Goal: Task Accomplishment & Management: Use online tool/utility

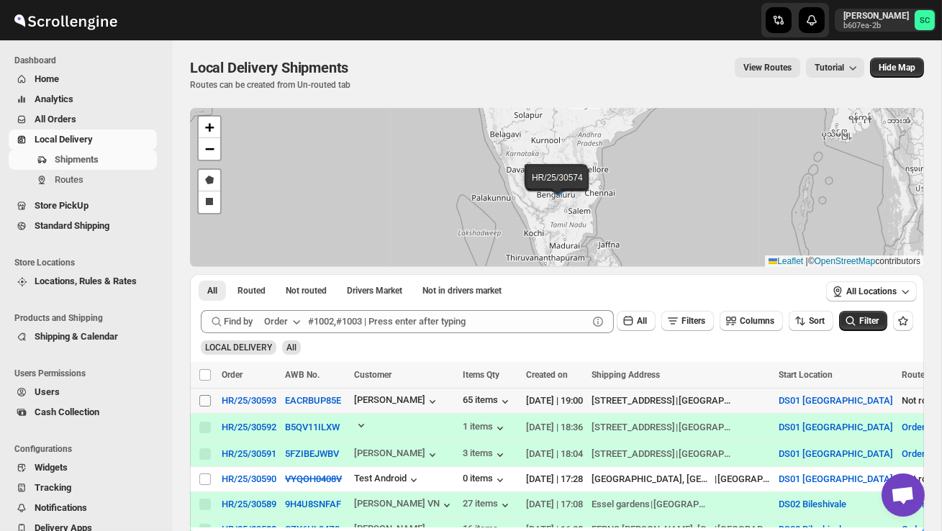
click at [204, 400] on input "Select shipment" at bounding box center [205, 401] width 12 height 12
checkbox input "true"
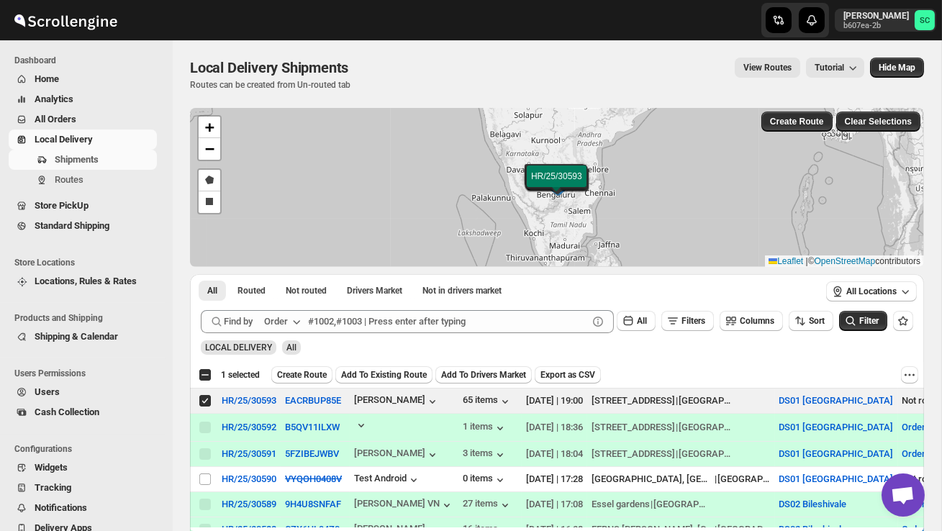
click at [297, 371] on span "Create Route" at bounding box center [302, 375] width 50 height 12
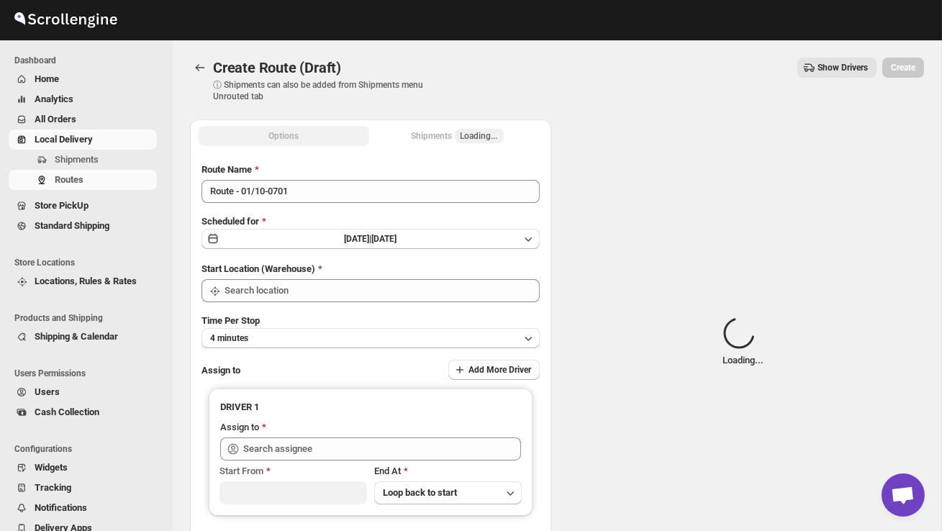
type input "DS01 [GEOGRAPHIC_DATA]"
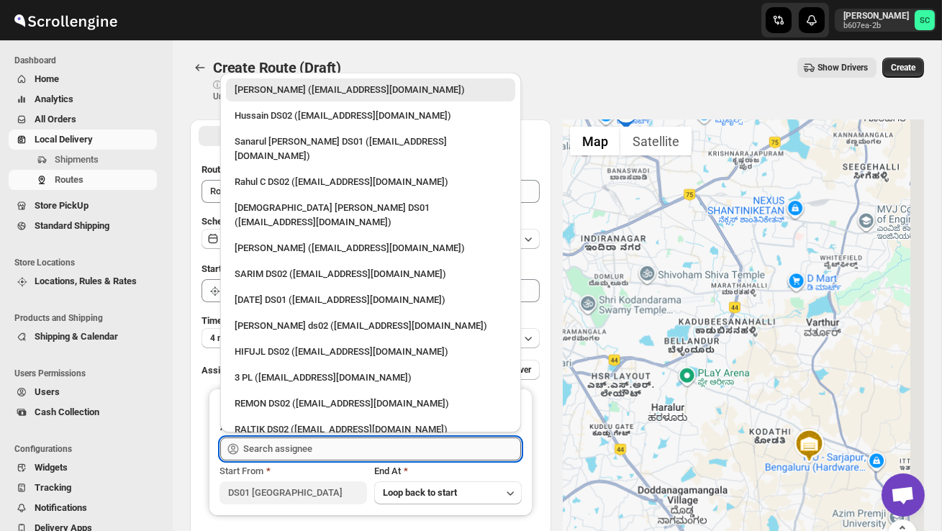
click at [301, 438] on input "text" at bounding box center [382, 449] width 278 height 23
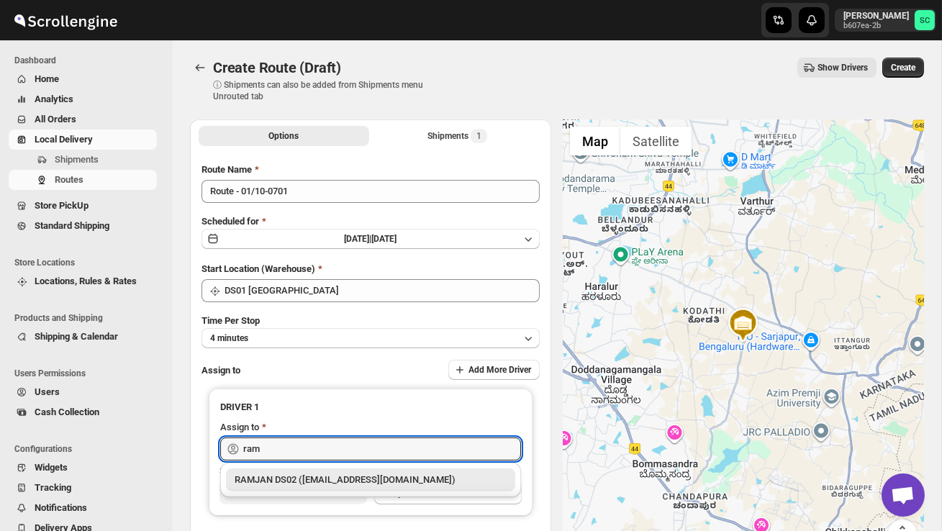
click at [316, 474] on div "RAMJAN DS02 ([EMAIL_ADDRESS][DOMAIN_NAME])" at bounding box center [371, 480] width 272 height 14
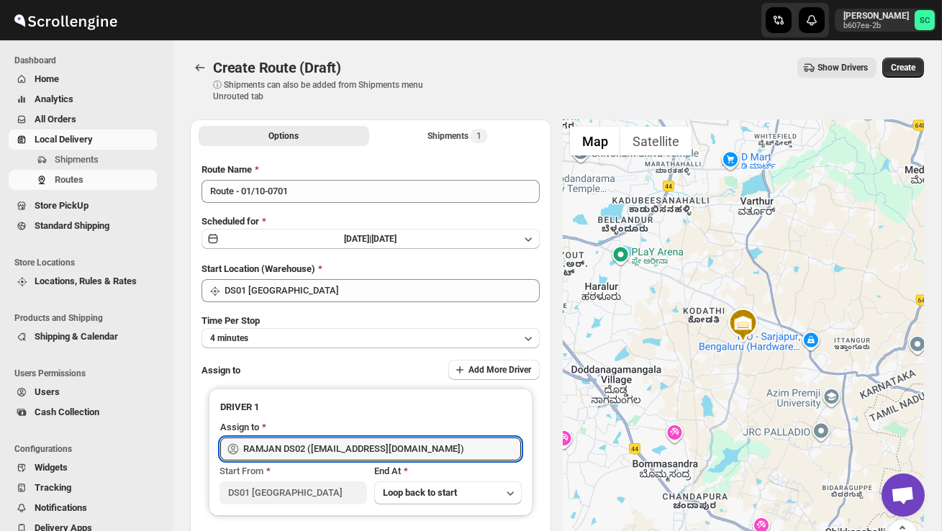
type input "RAMJAN DS02 ([EMAIL_ADDRESS][DOMAIN_NAME])"
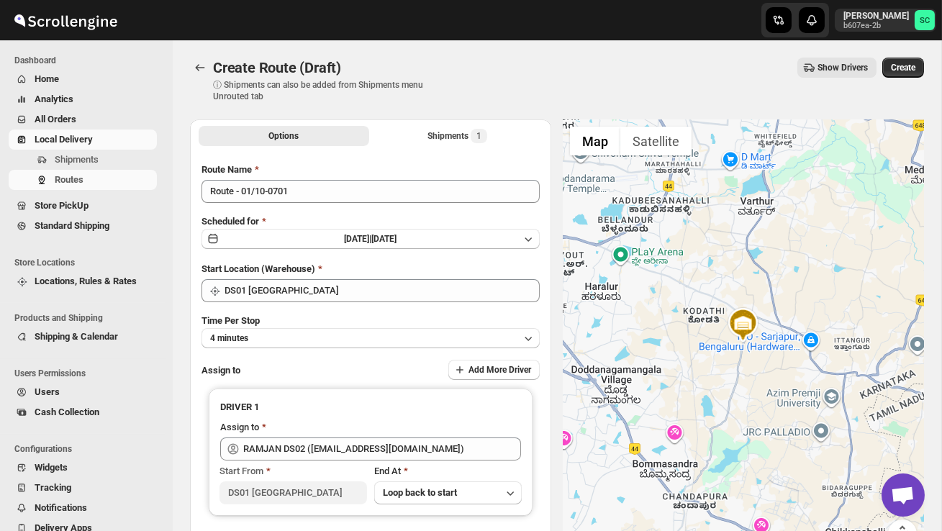
click at [906, 78] on div "Create Route (Draft) ⓘ Shipments can also be added from Shipments menu Unrouted…" at bounding box center [557, 80] width 734 height 45
click at [898, 68] on span "Create" at bounding box center [903, 68] width 24 height 12
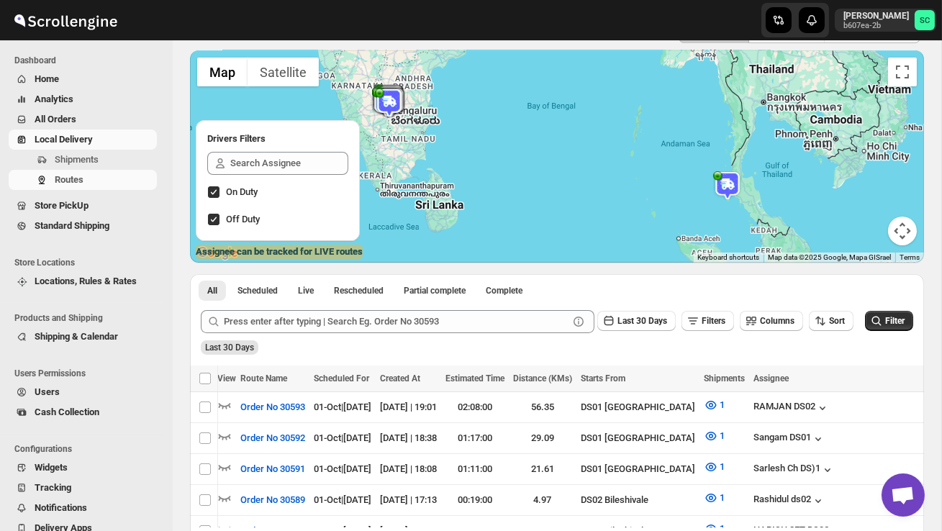
scroll to position [0, 187]
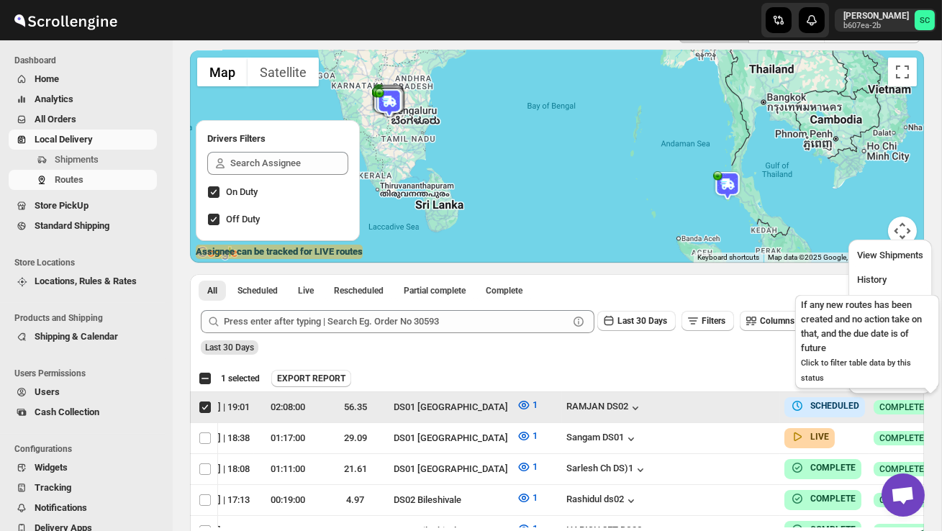
scroll to position [0, 1]
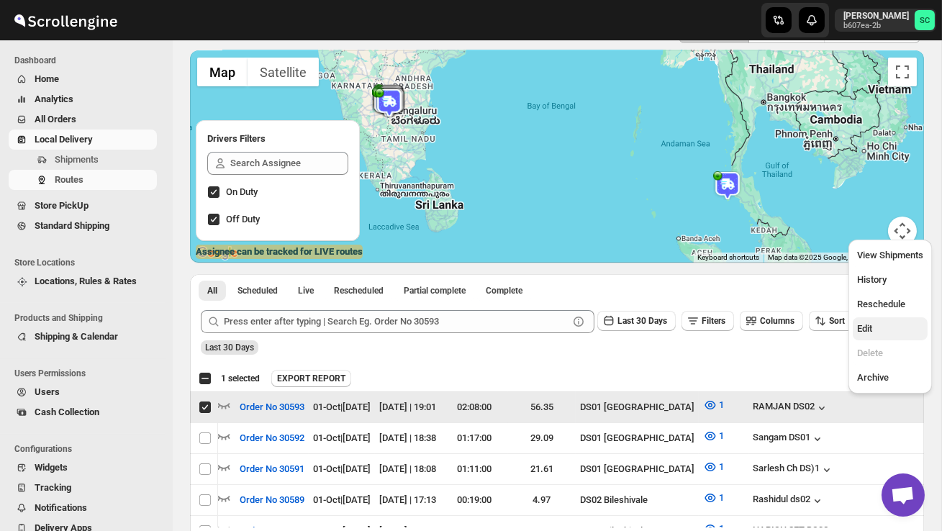
click at [876, 322] on span "Edit" at bounding box center [890, 329] width 66 height 14
checkbox input "false"
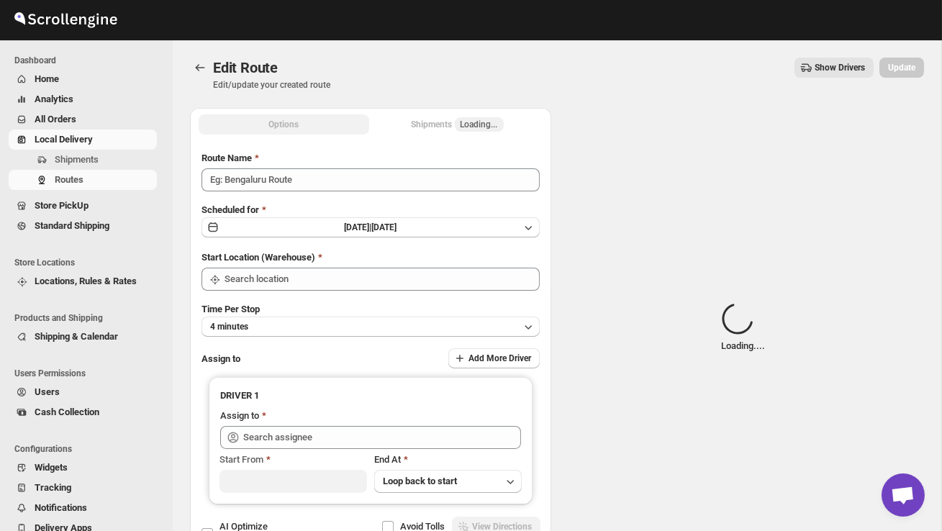
type input "Order No 30593"
type input "DS01 [GEOGRAPHIC_DATA]"
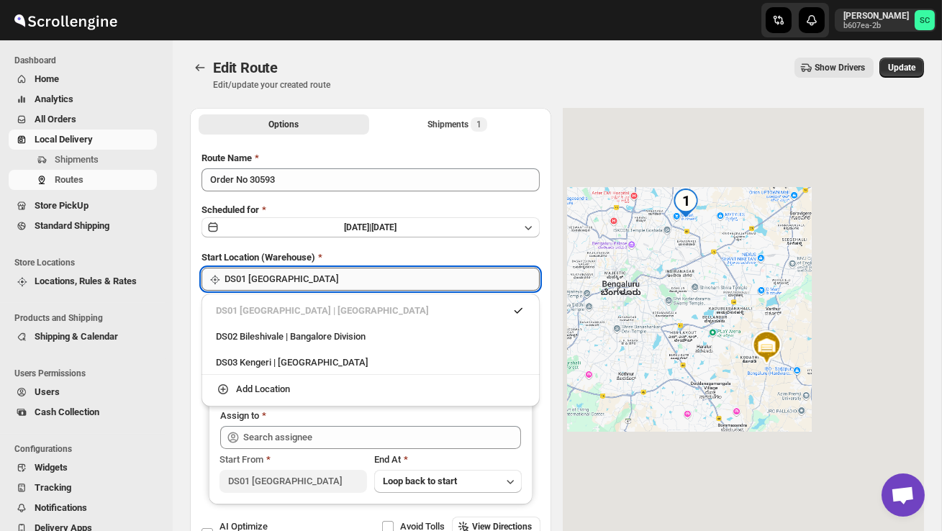
type input "RAMJAN DS02 ([EMAIL_ADDRESS][DOMAIN_NAME])"
click at [383, 280] on input "DS01 [GEOGRAPHIC_DATA]" at bounding box center [382, 279] width 315 height 23
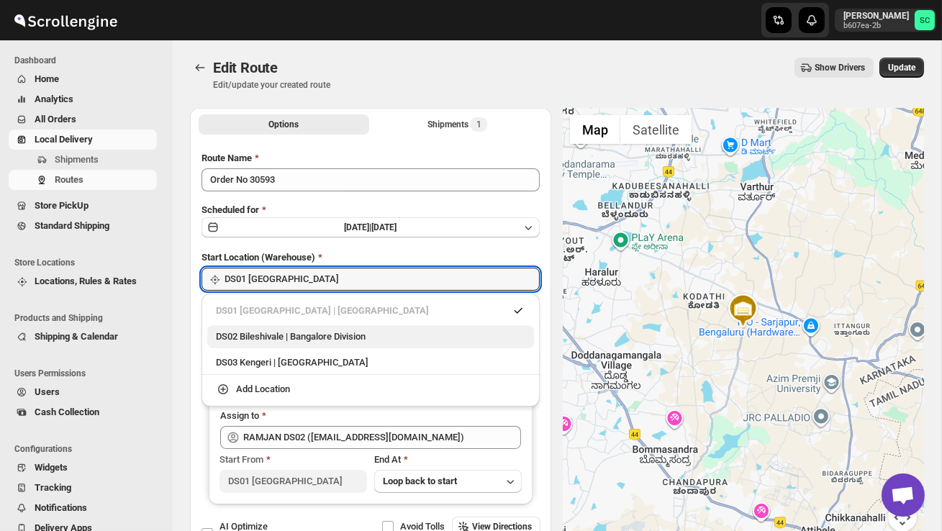
click at [360, 328] on div "DS02 Bileshivale | Bangalore Division" at bounding box center [370, 336] width 327 height 23
type input "DS02 Bileshivale"
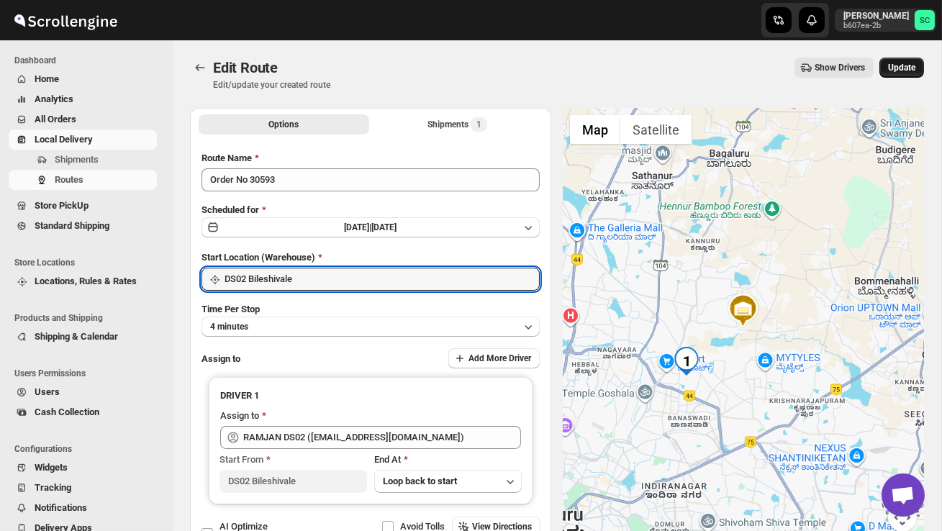
click at [896, 66] on span "Update" at bounding box center [901, 68] width 27 height 12
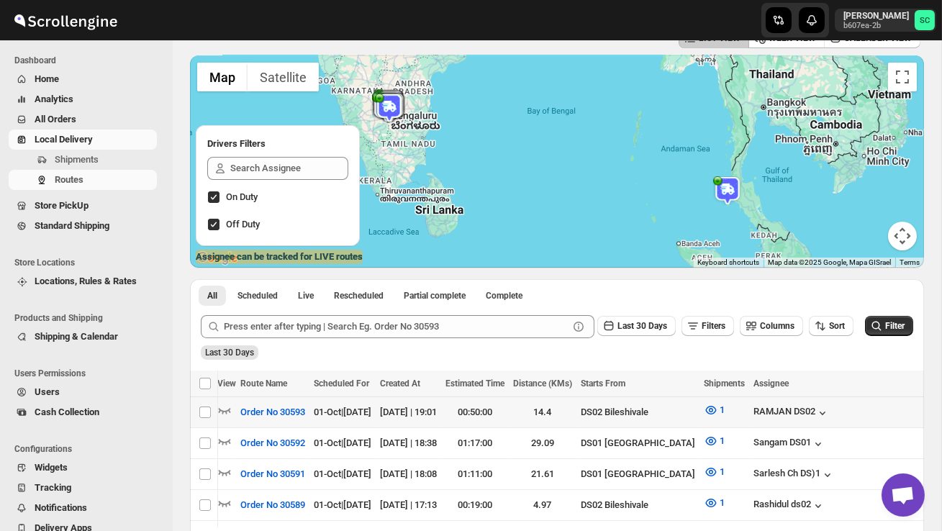
scroll to position [0, 187]
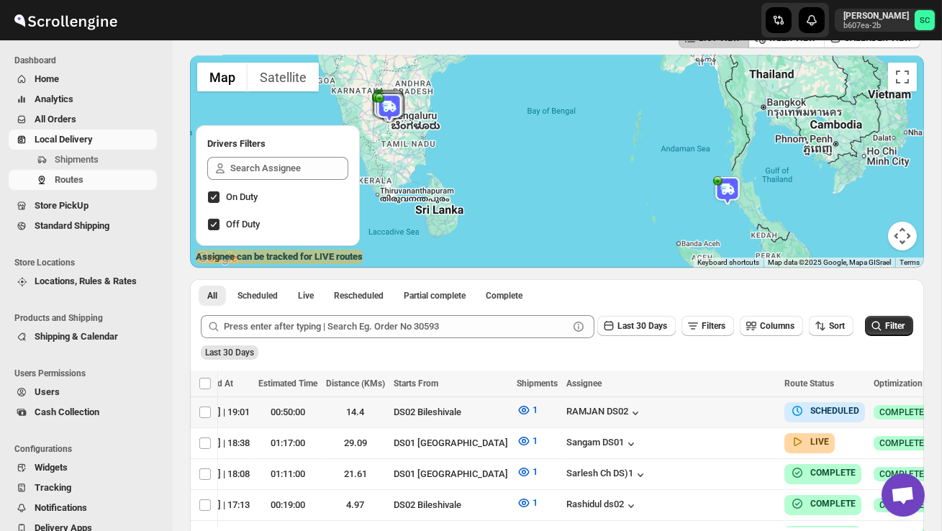
checkbox input "true"
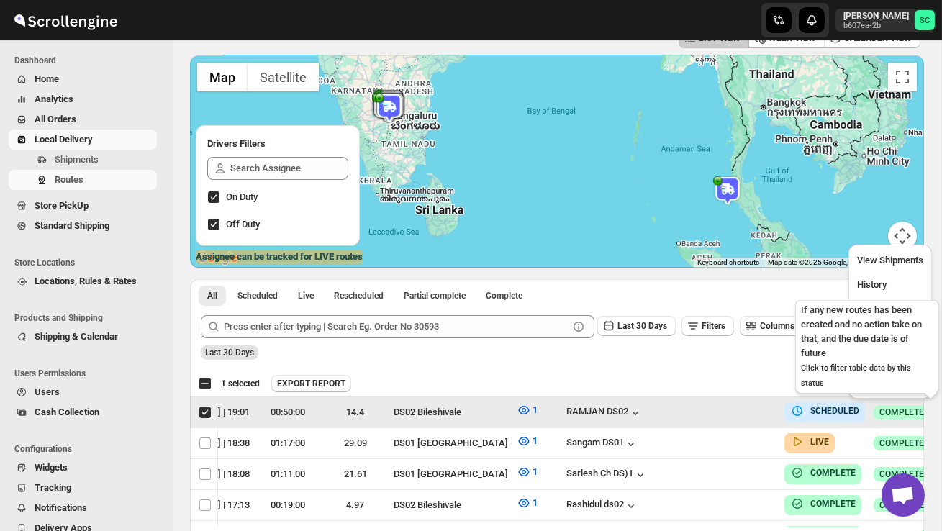
scroll to position [0, 1]
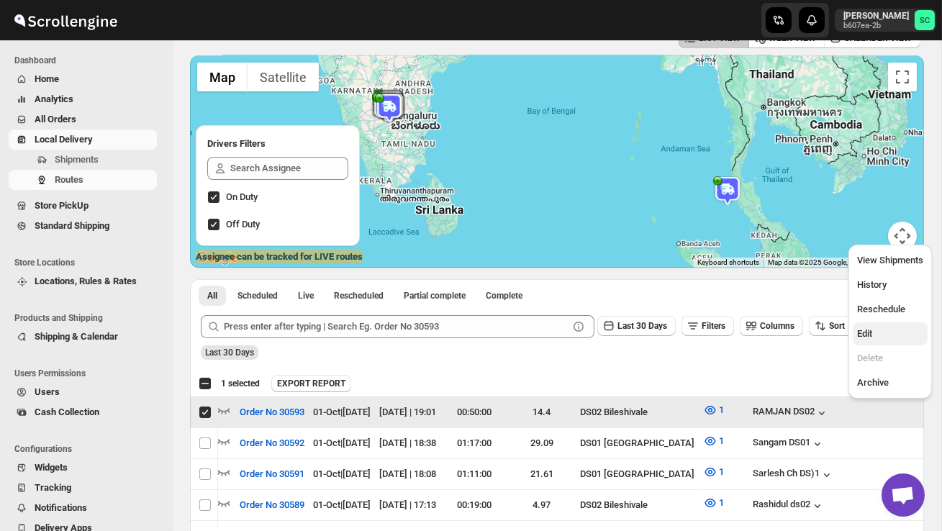
click at [864, 333] on span "Edit" at bounding box center [864, 333] width 15 height 11
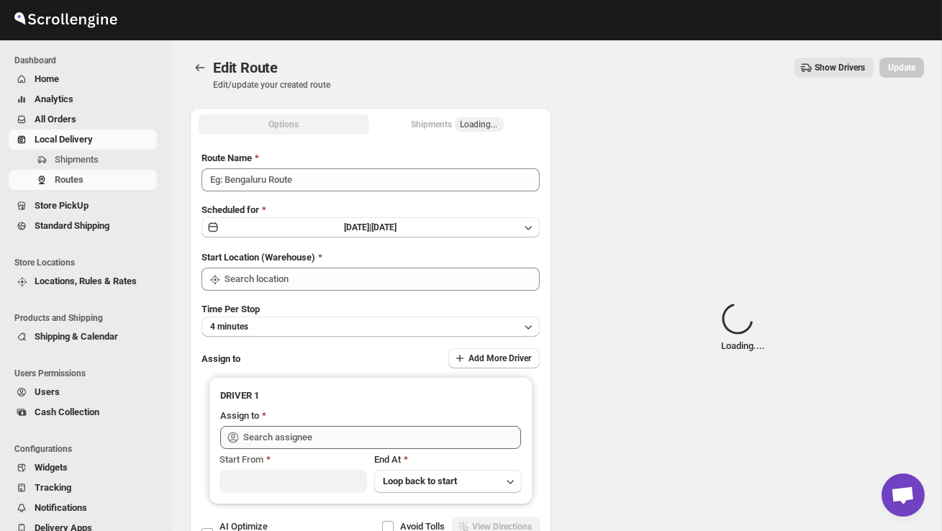
type input "Order No 30593"
type input "DS02 Bileshivale"
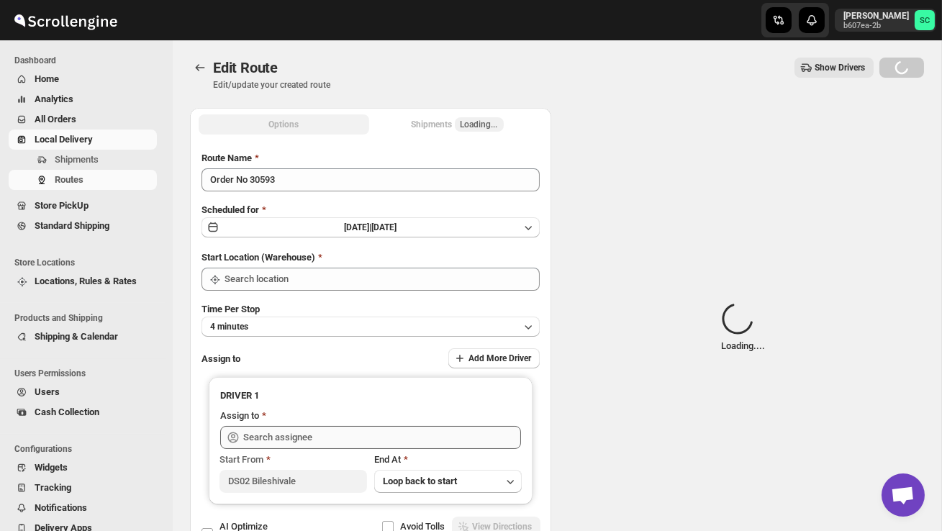
type input "DS02 Bileshivale"
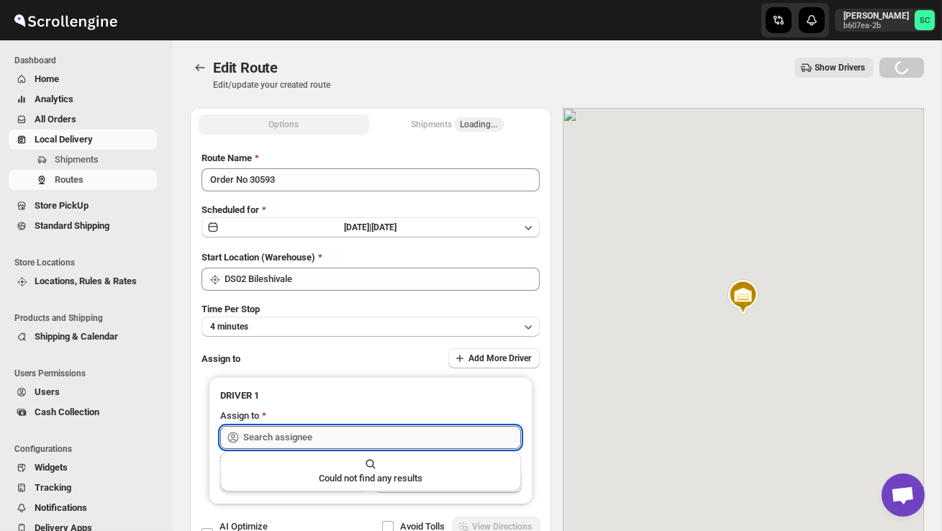
click at [342, 433] on input "text" at bounding box center [382, 437] width 278 height 23
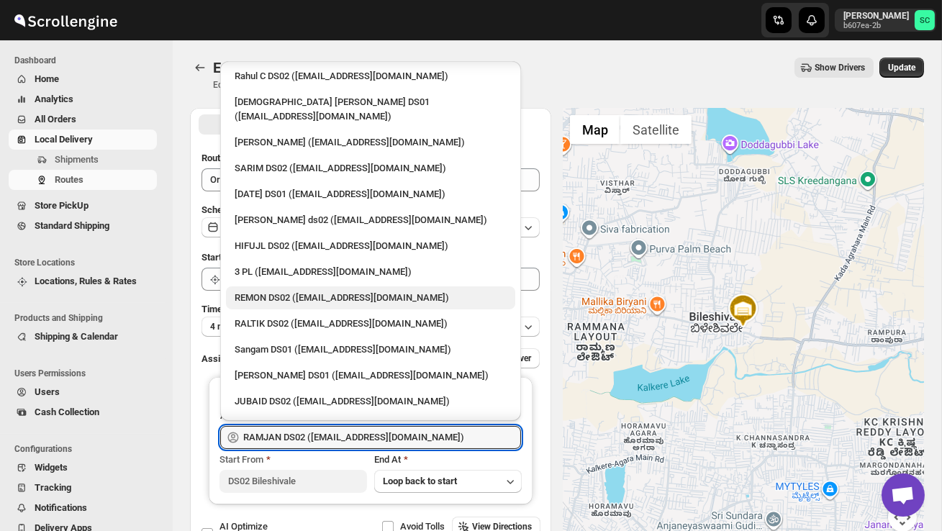
scroll to position [150, 0]
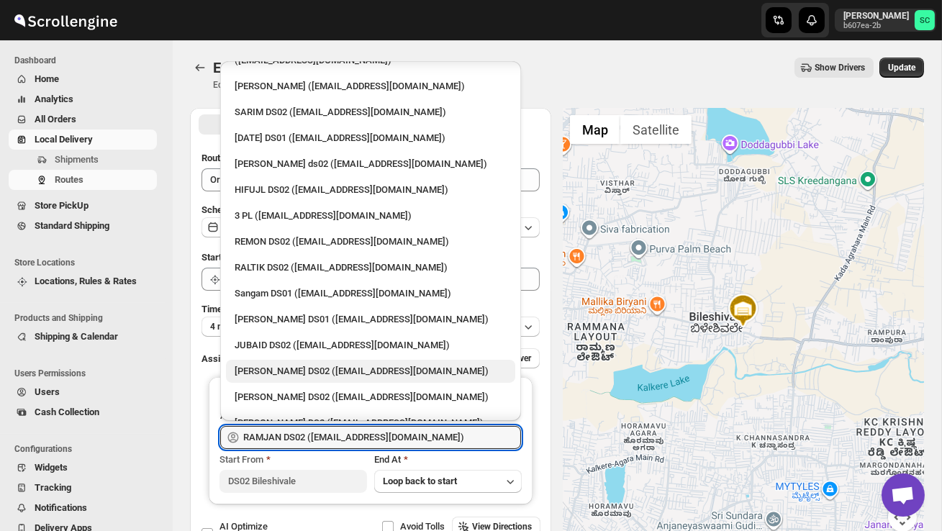
click at [296, 364] on div "[PERSON_NAME] DS02 ([EMAIL_ADDRESS][DOMAIN_NAME])" at bounding box center [371, 371] width 272 height 14
type input "[PERSON_NAME] DS02 ([EMAIL_ADDRESS][DOMAIN_NAME])"
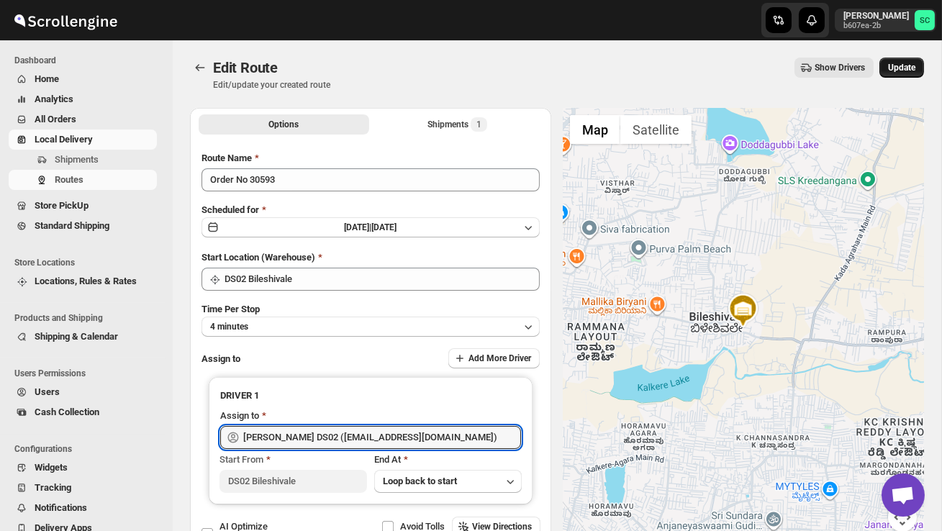
click at [900, 68] on span "Update" at bounding box center [901, 68] width 27 height 12
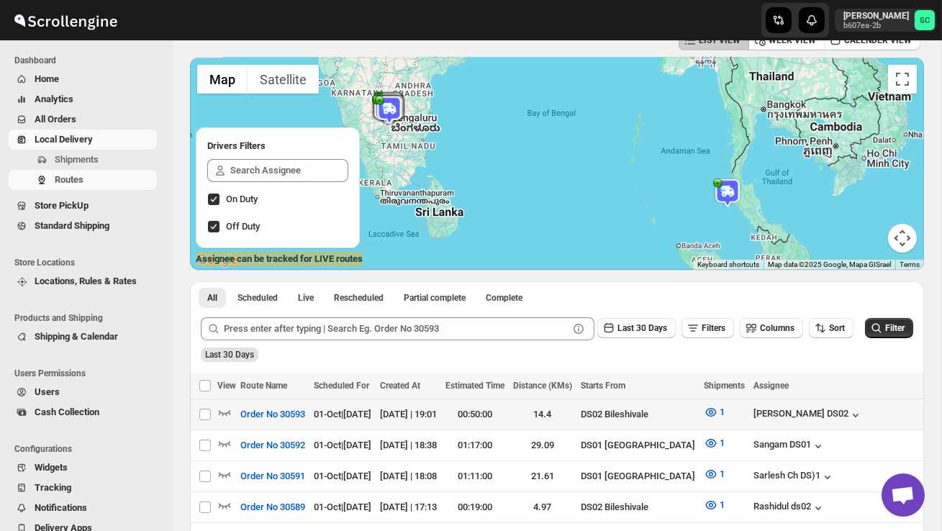
scroll to position [86, 0]
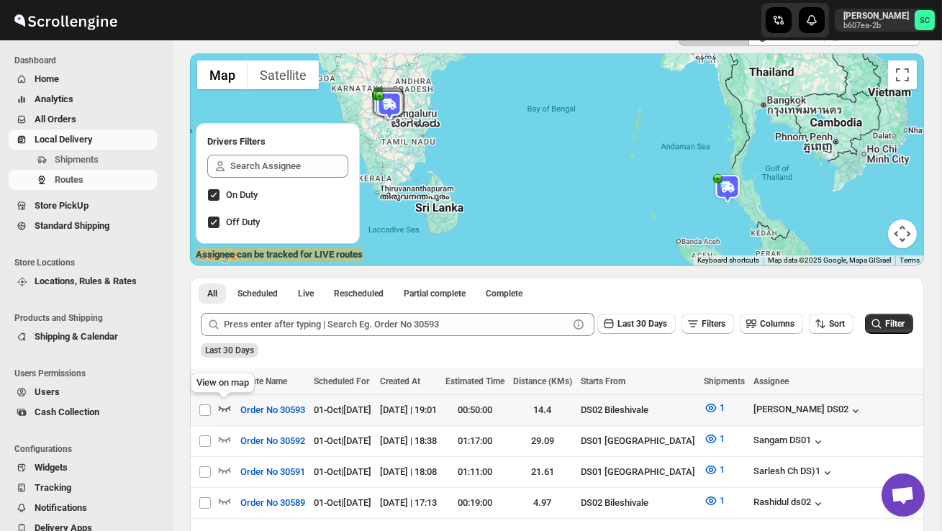
click at [224, 409] on icon "button" at bounding box center [225, 409] width 12 height 6
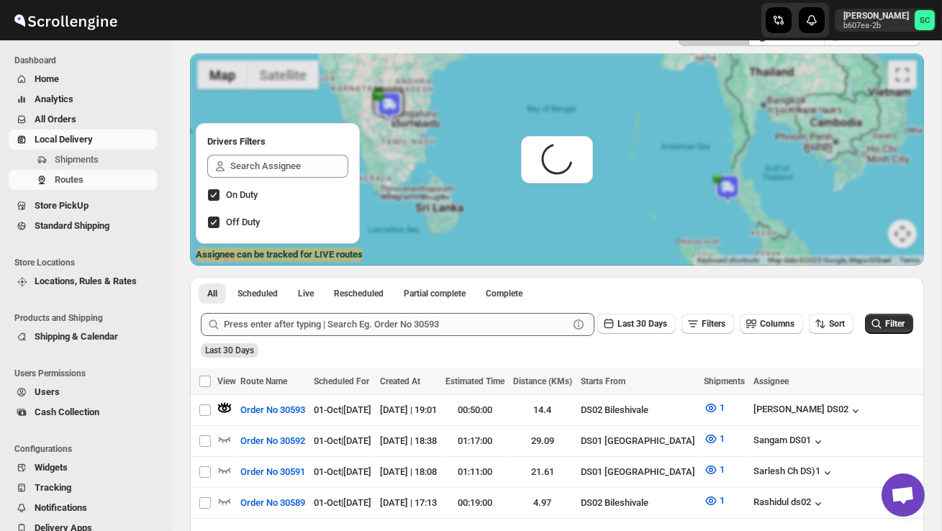
scroll to position [0, 0]
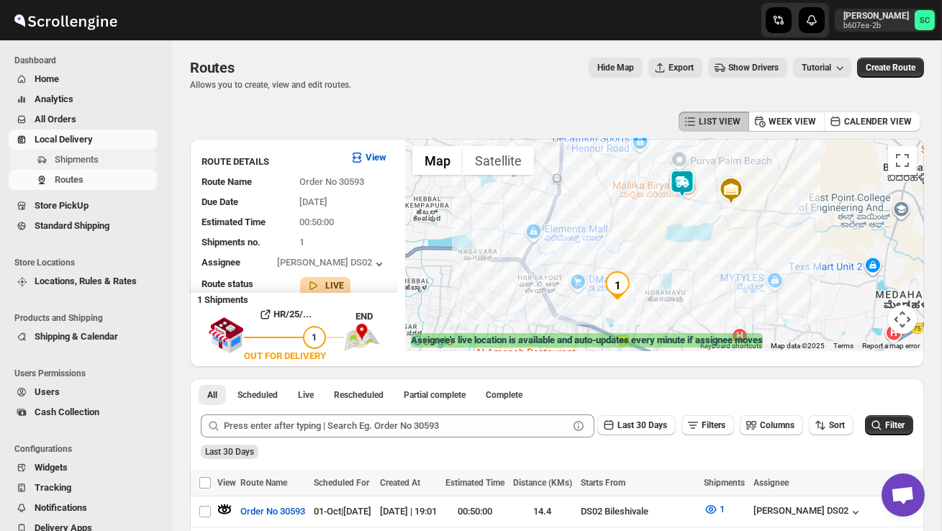
click at [89, 159] on span "Shipments" at bounding box center [77, 159] width 44 height 11
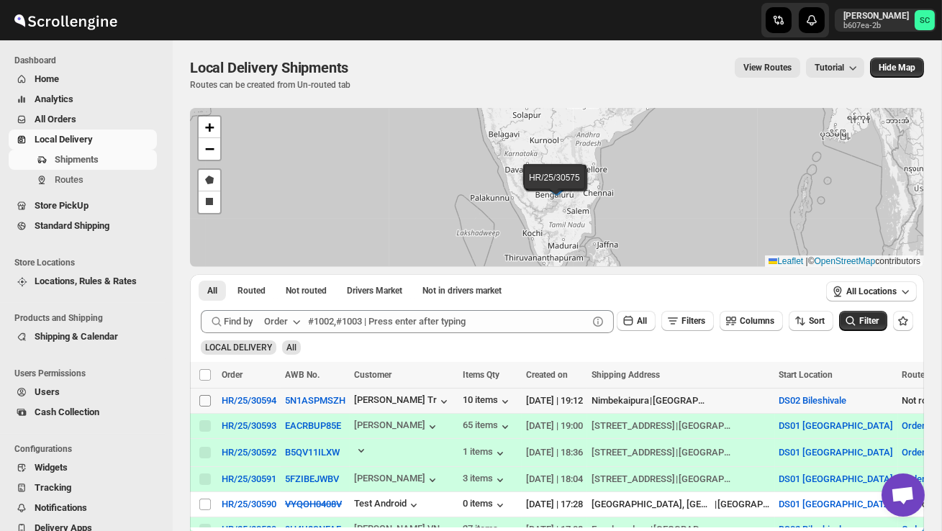
click at [208, 400] on input "Select shipment" at bounding box center [205, 401] width 12 height 12
checkbox input "true"
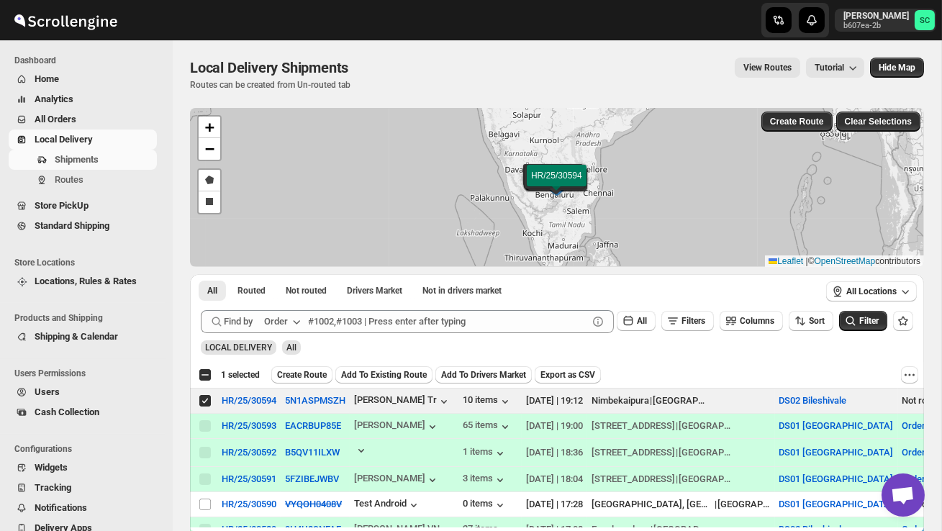
click at [320, 371] on span "Create Route" at bounding box center [302, 375] width 50 height 12
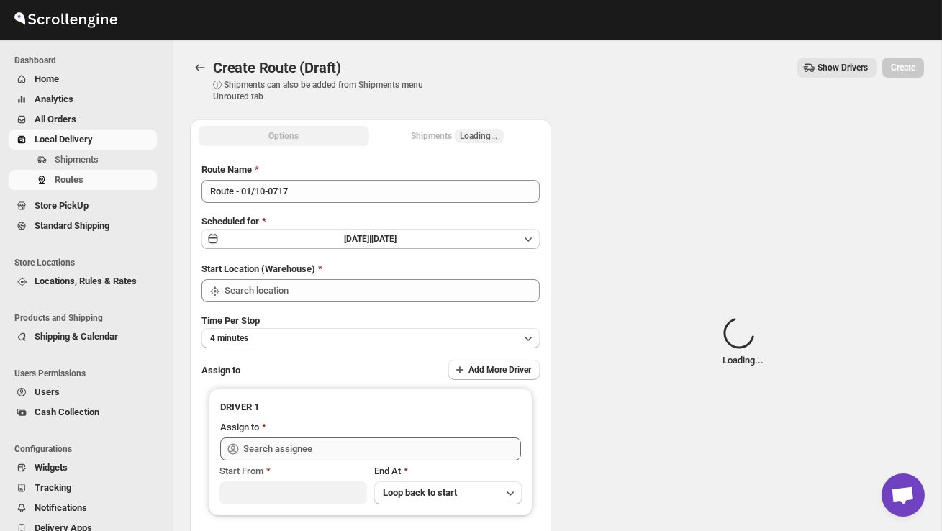
type input "DS02 Bileshivale"
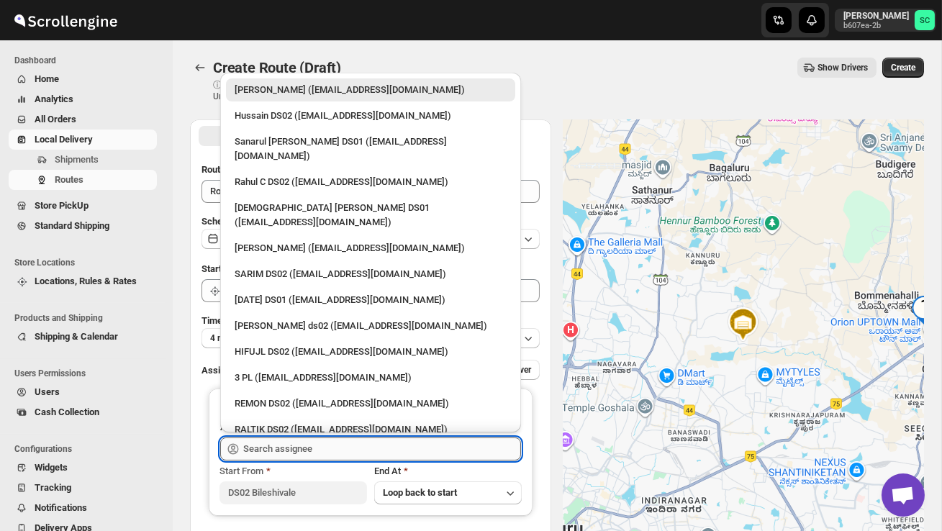
click at [302, 445] on input "text" at bounding box center [382, 449] width 278 height 23
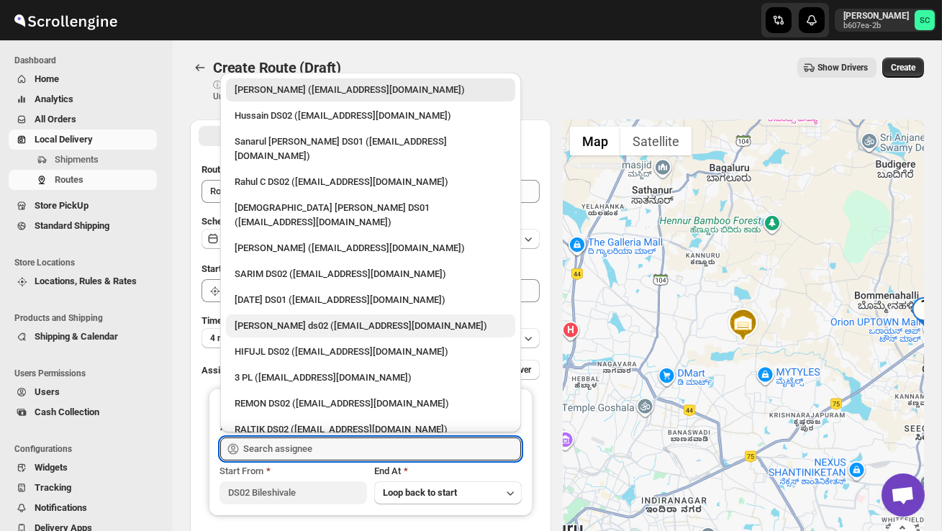
click at [295, 319] on div "[PERSON_NAME] ds02 ([EMAIL_ADDRESS][DOMAIN_NAME])" at bounding box center [371, 326] width 272 height 14
type input "[PERSON_NAME] ds02 ([EMAIL_ADDRESS][DOMAIN_NAME])"
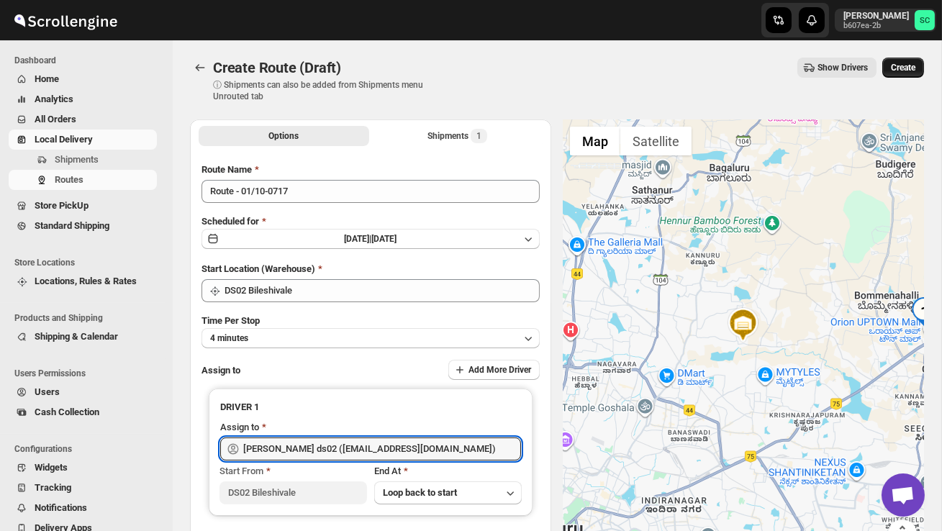
click at [902, 68] on span "Create" at bounding box center [903, 68] width 24 height 12
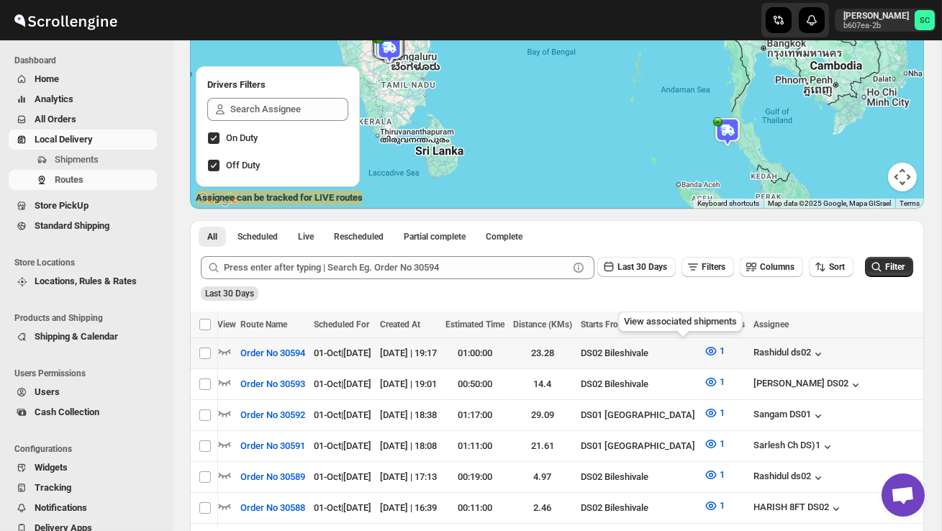
scroll to position [0, 187]
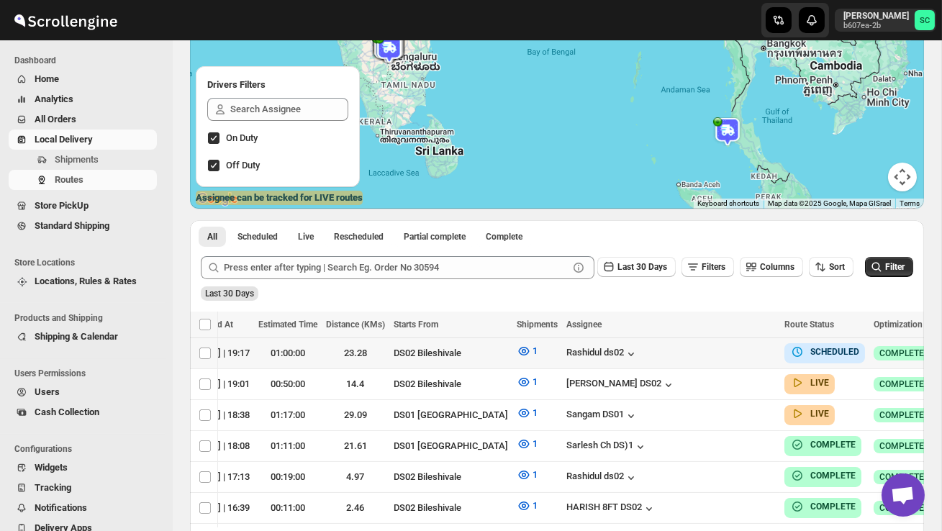
checkbox input "true"
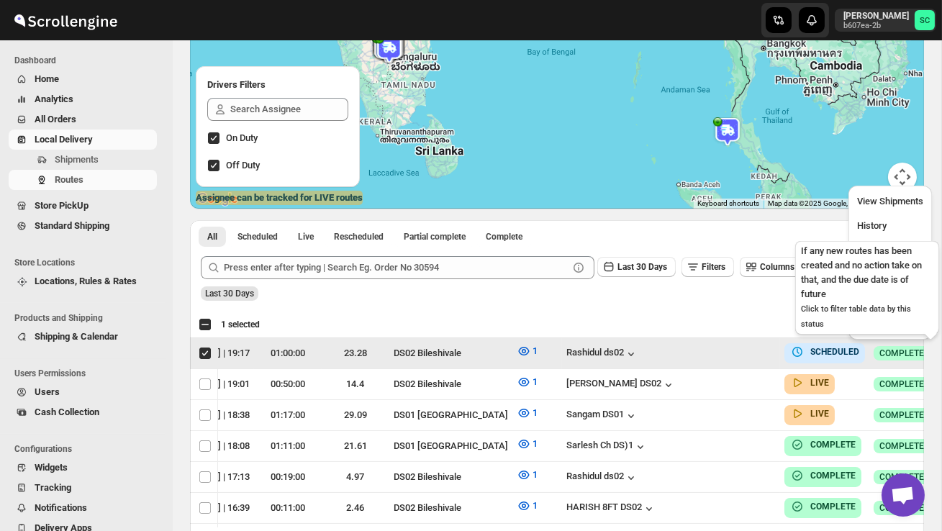
scroll to position [0, 1]
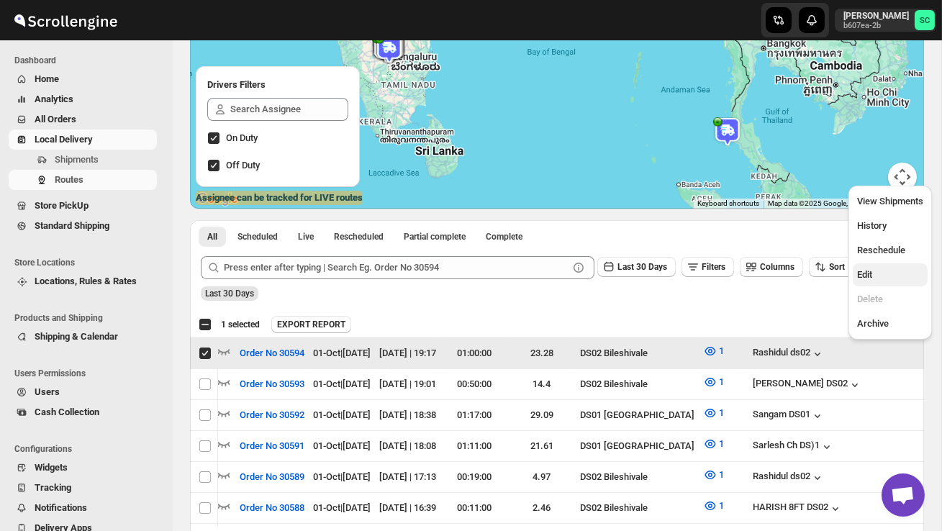
click at [878, 276] on span "Edit" at bounding box center [890, 275] width 66 height 14
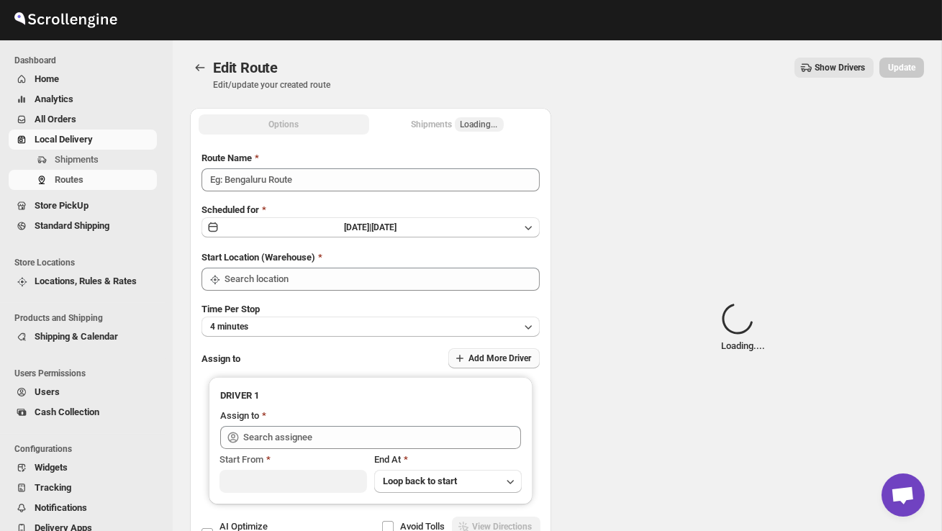
type input "Order No 30594"
type input "DS02 Bileshivale"
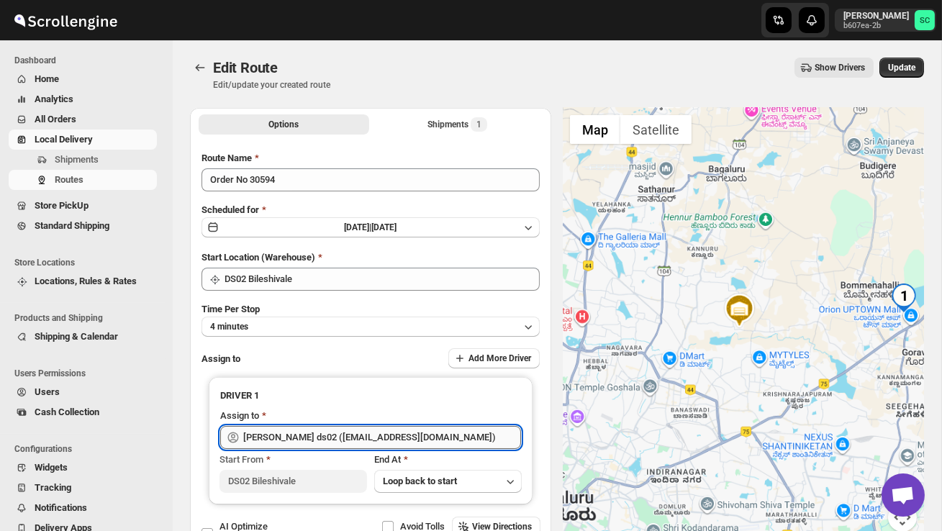
click at [412, 436] on input "[PERSON_NAME] ds02 ([EMAIL_ADDRESS][DOMAIN_NAME])" at bounding box center [382, 437] width 278 height 23
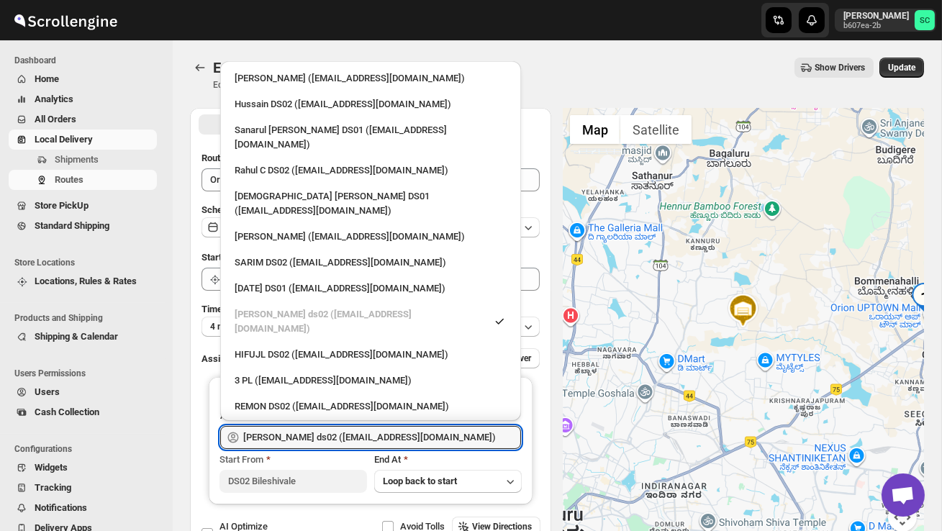
click at [319, 348] on div "HIFUJL DS02 ([EMAIL_ADDRESS][DOMAIN_NAME])" at bounding box center [371, 355] width 272 height 14
type input "HIFUJL DS02 ([EMAIL_ADDRESS][DOMAIN_NAME])"
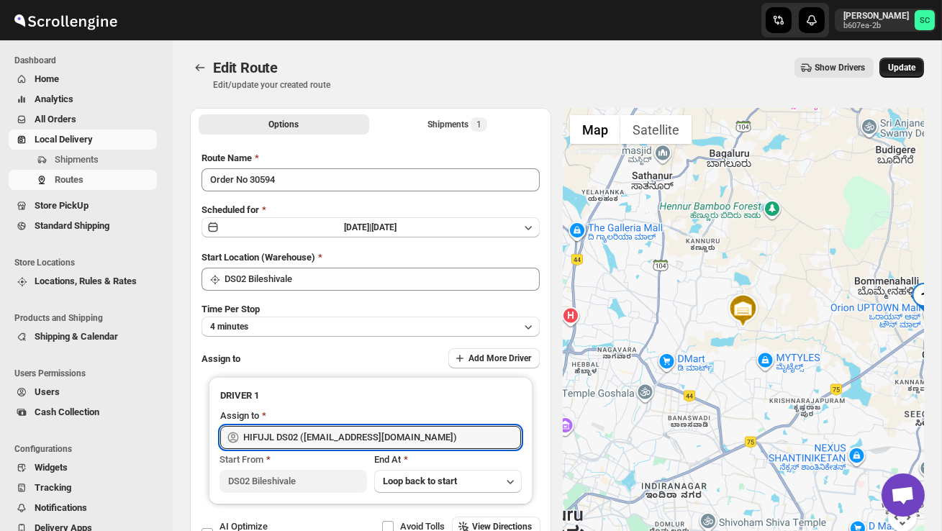
click at [903, 63] on span "Update" at bounding box center [901, 68] width 27 height 12
